Goal: Information Seeking & Learning: Learn about a topic

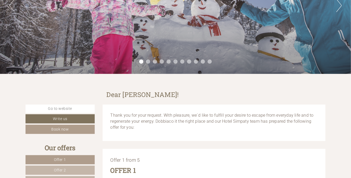
scroll to position [26, 0]
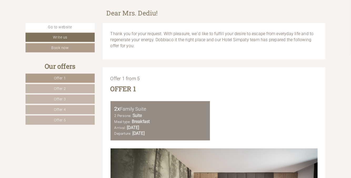
scroll to position [53, 0]
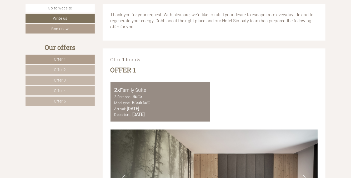
scroll to position [210, 0]
